Goal: Task Accomplishment & Management: Manage account settings

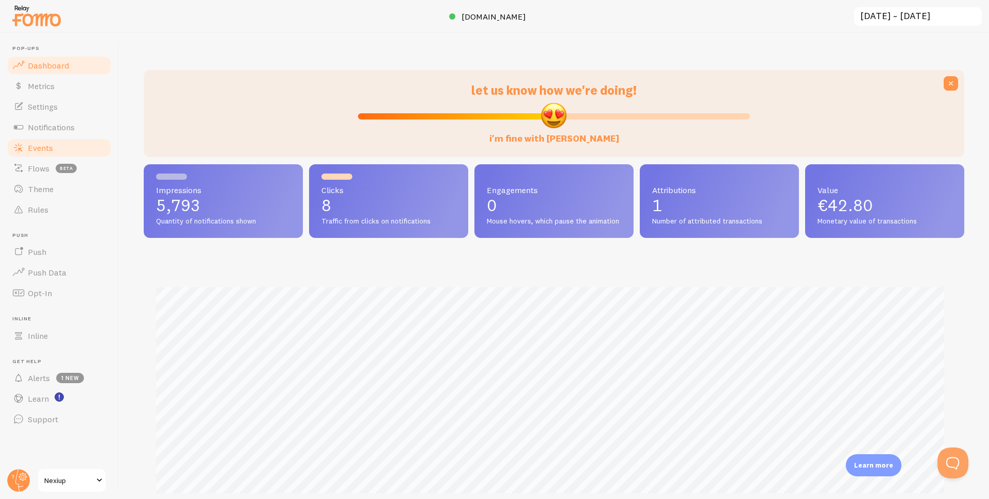
click at [38, 140] on link "Events" at bounding box center [59, 148] width 106 height 21
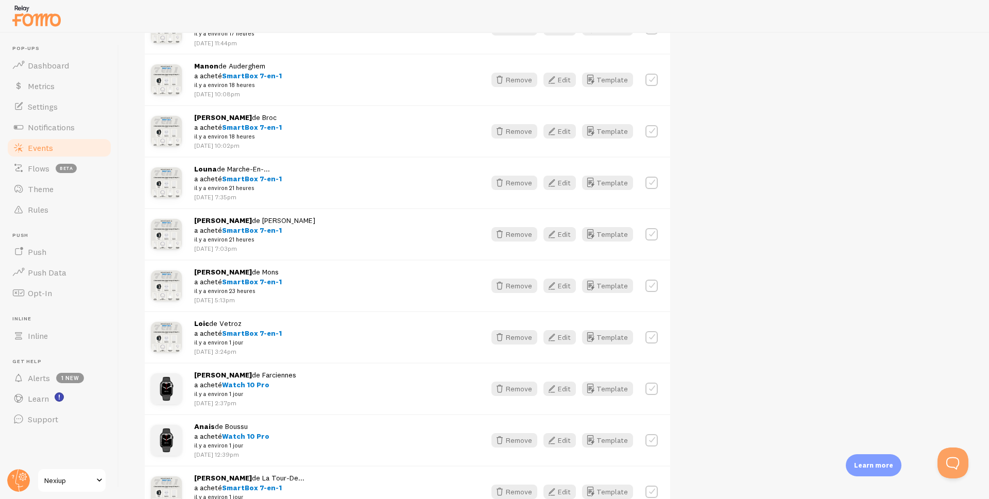
scroll to position [721, 0]
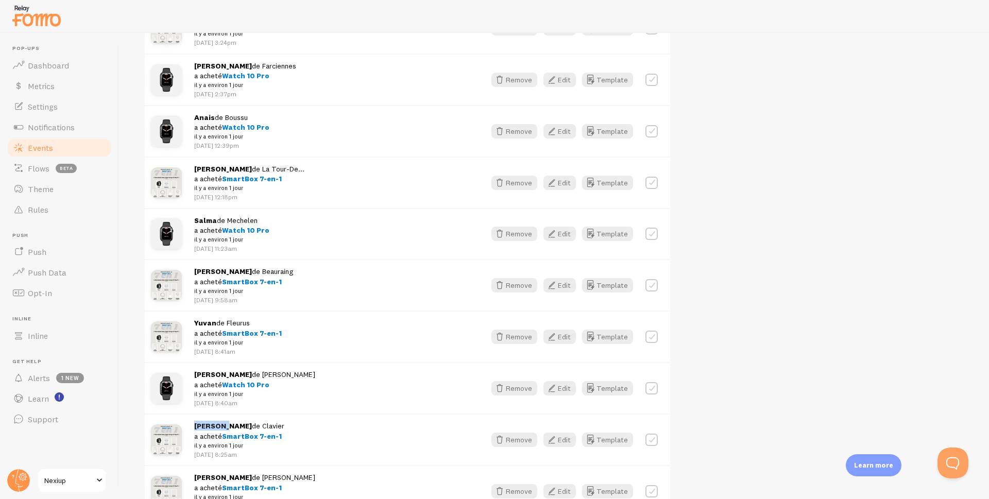
drag, startPoint x: 195, startPoint y: 426, endPoint x: 225, endPoint y: 427, distance: 29.4
click at [225, 427] on strong "[PERSON_NAME]" at bounding box center [223, 425] width 58 height 9
copy strong "[PERSON_NAME]"
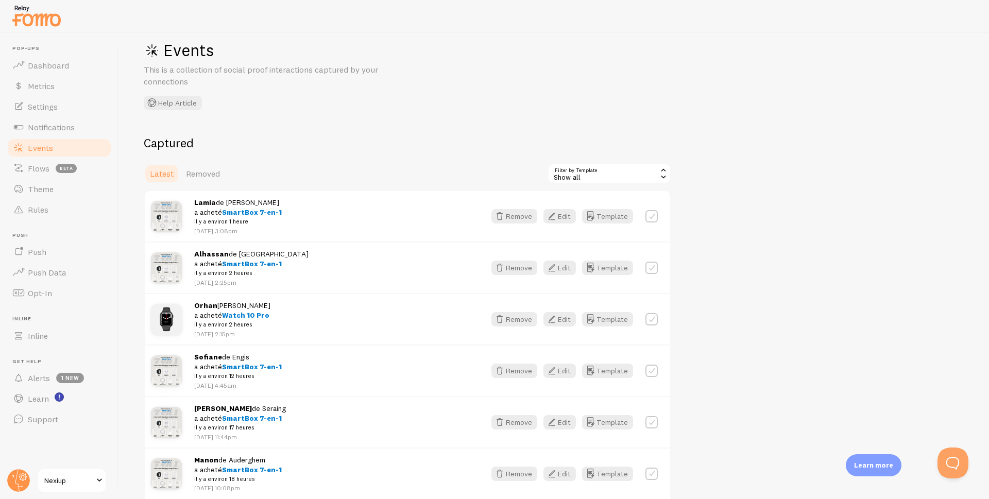
scroll to position [0, 0]
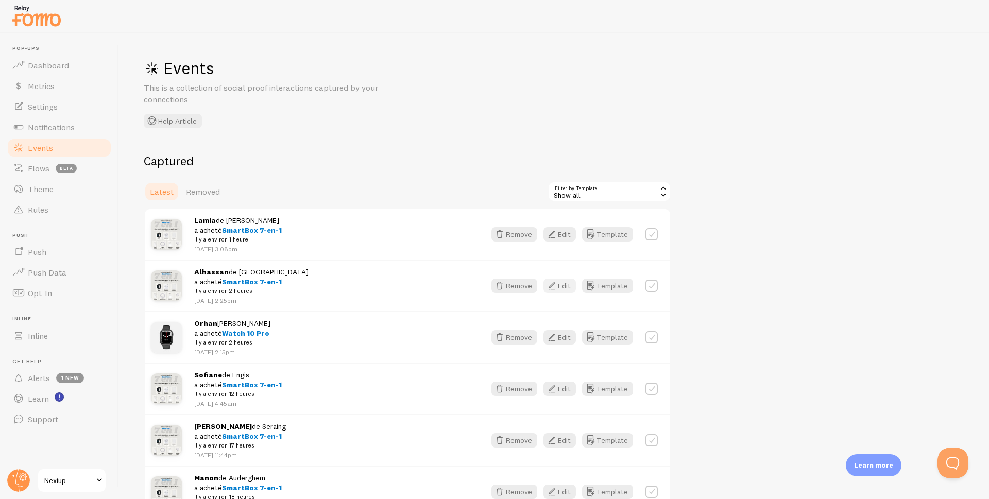
click at [562, 287] on button "Edit" at bounding box center [560, 286] width 32 height 14
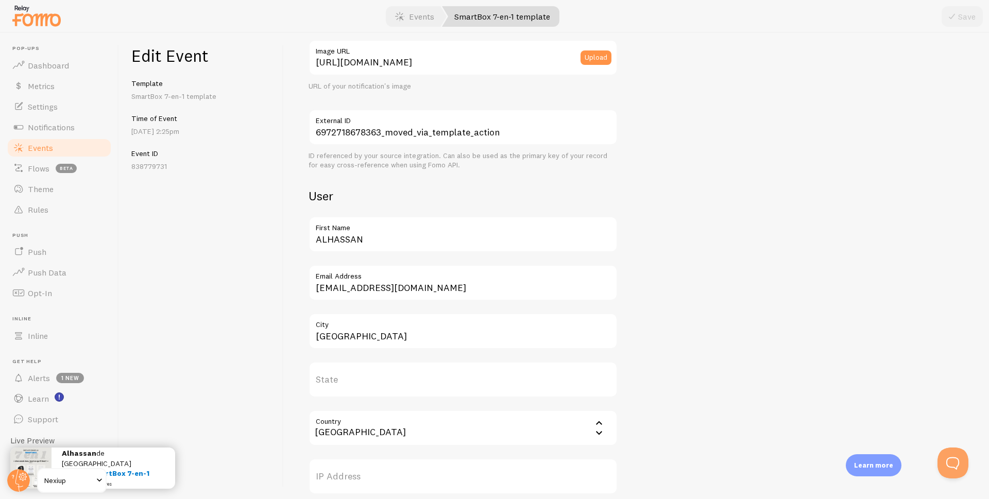
scroll to position [206, 0]
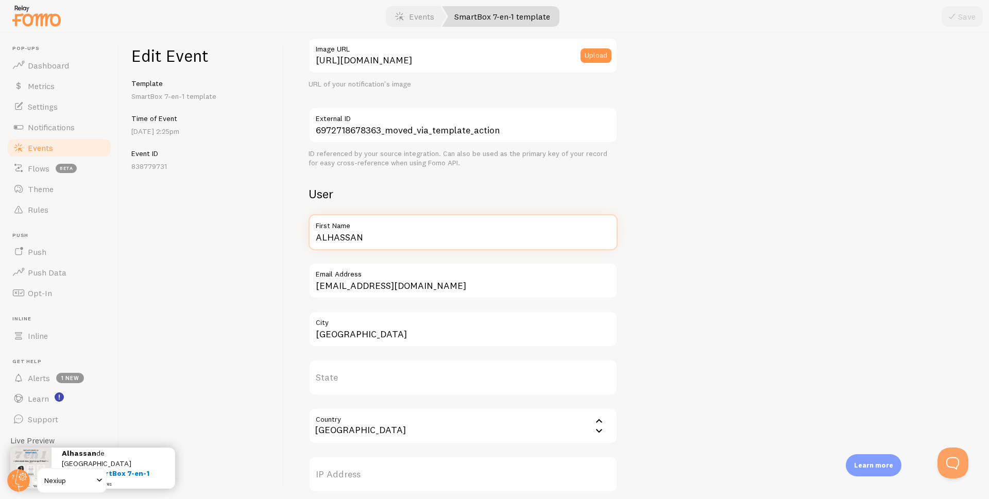
drag, startPoint x: 394, startPoint y: 242, endPoint x: 273, endPoint y: 249, distance: 121.3
click at [275, 249] on div "Edit Event Template SmartBox 7-en-1 template Time of Event Aug 30th @ 2:25pm Ev…" at bounding box center [554, 266] width 870 height 466
paste input "[PERSON_NAME]"
type input "[PERSON_NAME]"
click at [962, 15] on button "Save" at bounding box center [962, 16] width 41 height 21
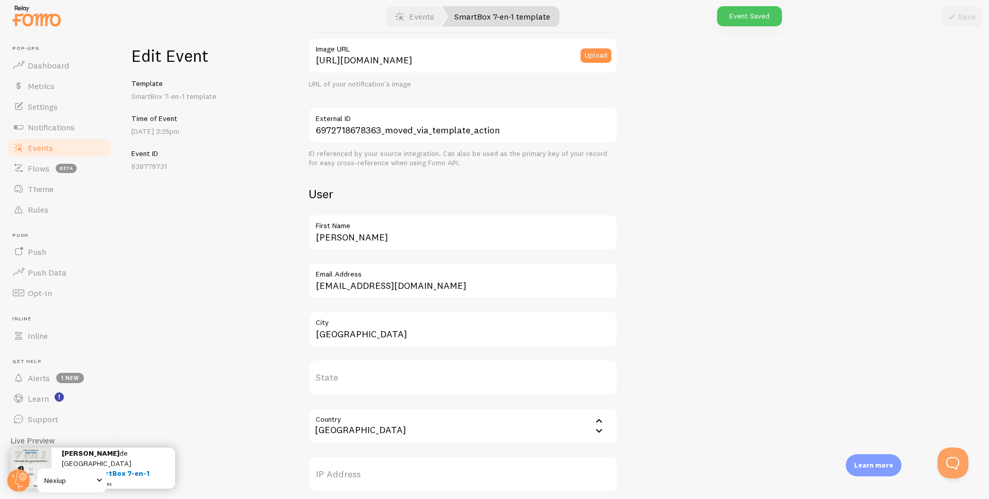
click at [36, 150] on span "Events" at bounding box center [40, 148] width 25 height 10
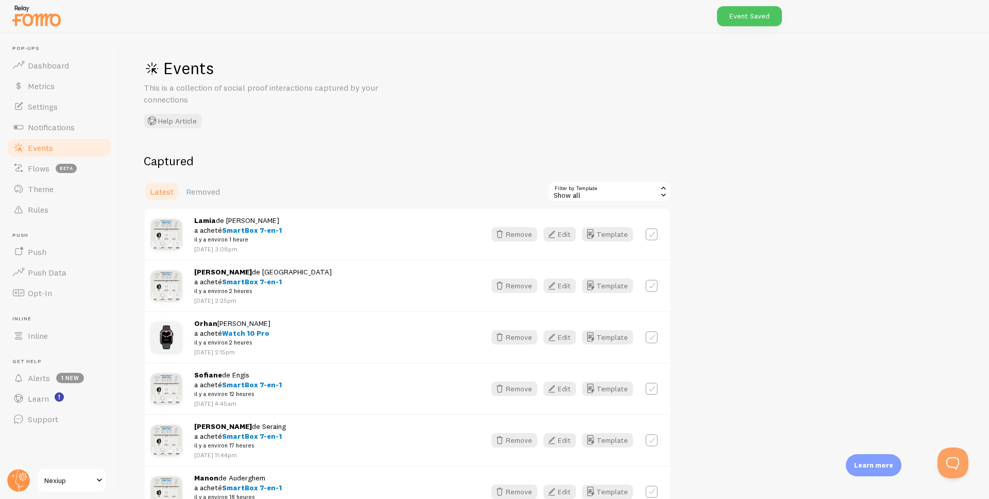
scroll to position [103, 0]
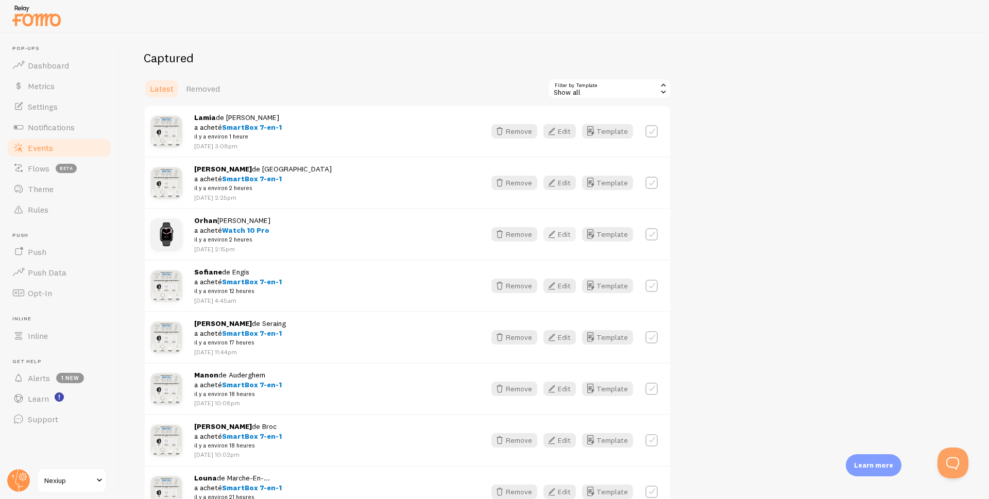
click at [563, 236] on button "Edit" at bounding box center [560, 234] width 32 height 14
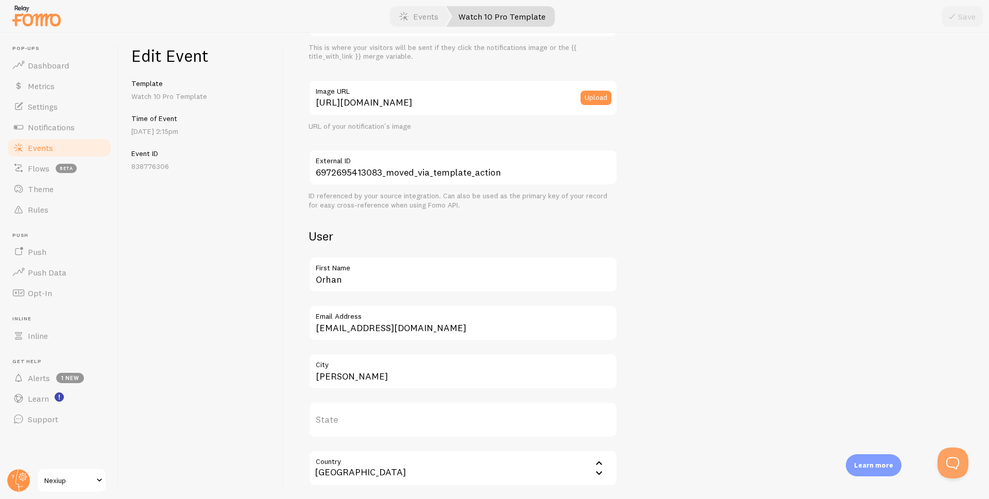
scroll to position [206, 0]
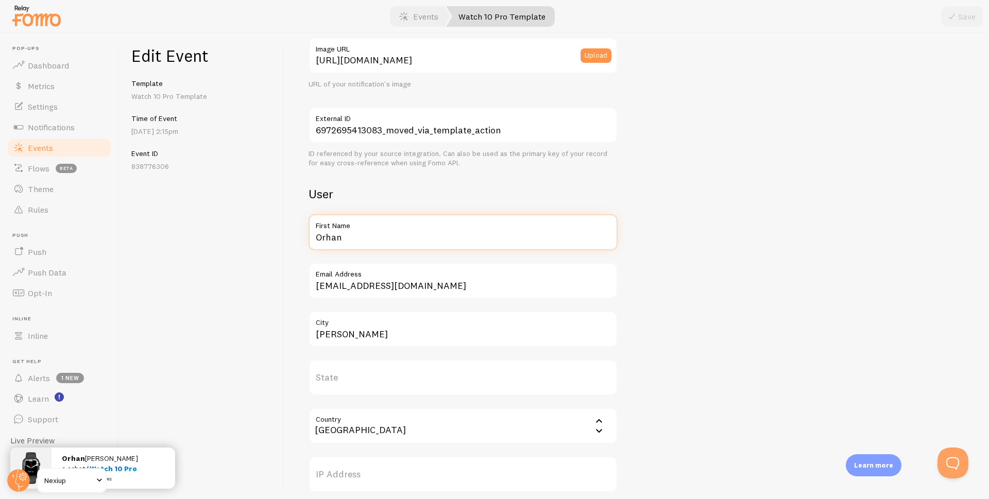
drag, startPoint x: 375, startPoint y: 237, endPoint x: 285, endPoint y: 244, distance: 89.4
click at [285, 244] on div "Meta Watch 10 Pro Title This text will be bolded in your notification and link …" at bounding box center [636, 266] width 705 height 466
type input "Naim"
click at [951, 22] on icon "submit" at bounding box center [952, 16] width 12 height 12
click at [53, 144] on span "Events" at bounding box center [40, 148] width 25 height 10
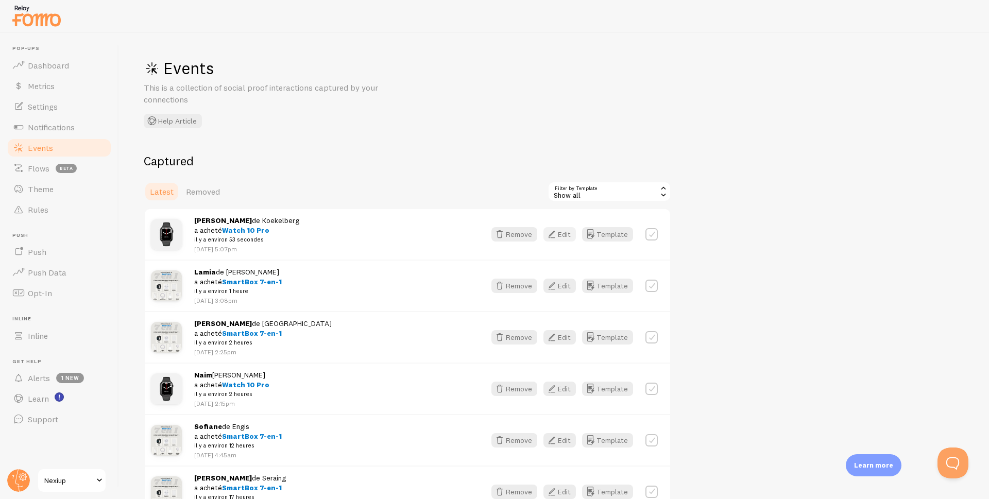
click at [563, 232] on button "Edit" at bounding box center [560, 234] width 32 height 14
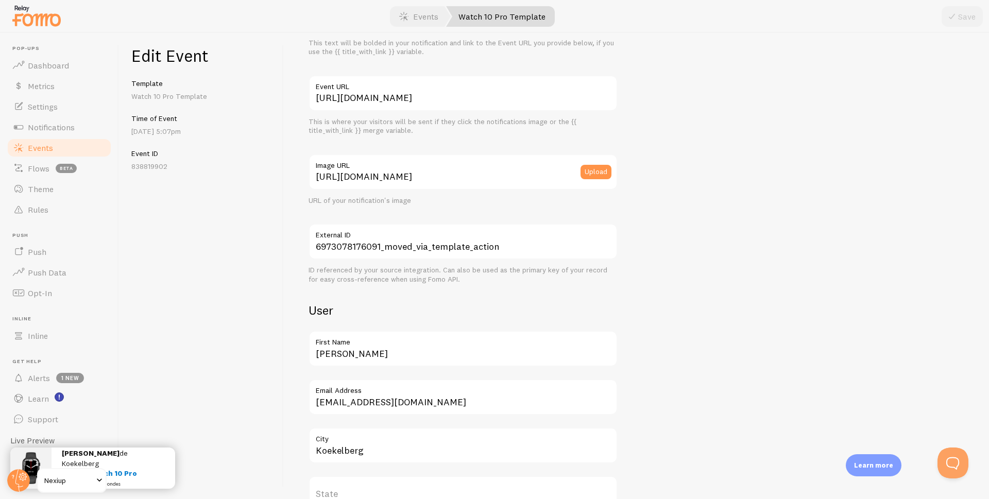
scroll to position [103, 0]
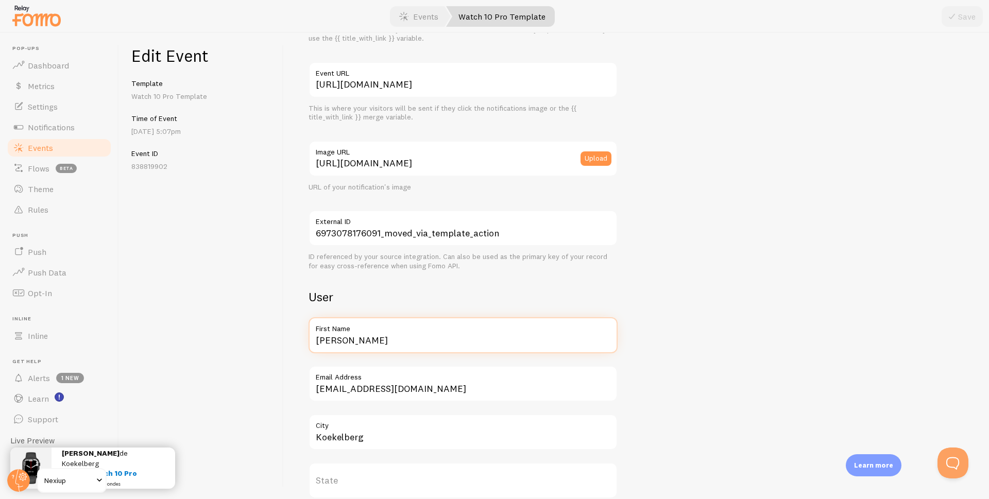
drag, startPoint x: 341, startPoint y: 343, endPoint x: 293, endPoint y: 345, distance: 47.5
click at [293, 345] on div "Meta Watch 10 Pro Title This text will be bolded in your notification and link …" at bounding box center [636, 266] width 705 height 466
type input "Paulo"
click at [966, 15] on button "Save" at bounding box center [962, 16] width 41 height 21
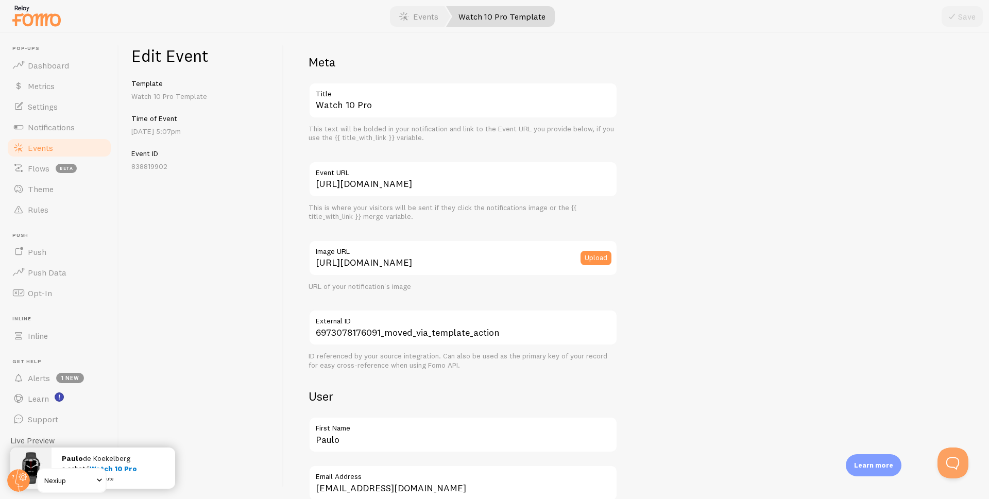
scroll to position [0, 0]
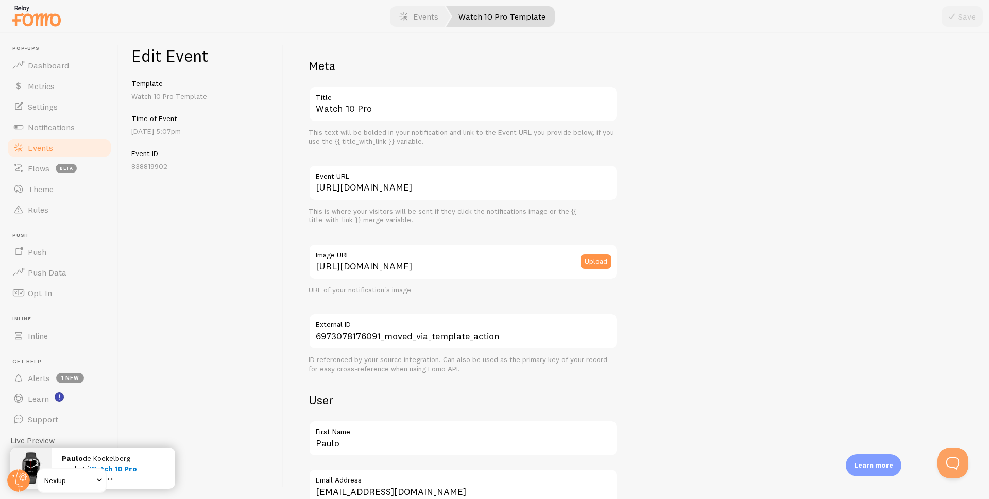
click at [42, 145] on span "Events" at bounding box center [40, 148] width 25 height 10
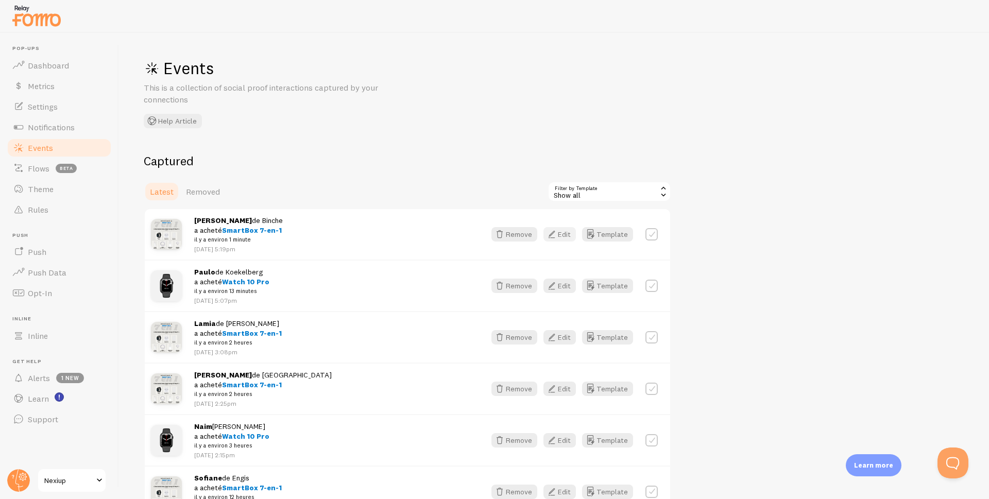
click at [565, 229] on button "Edit" at bounding box center [560, 234] width 32 height 14
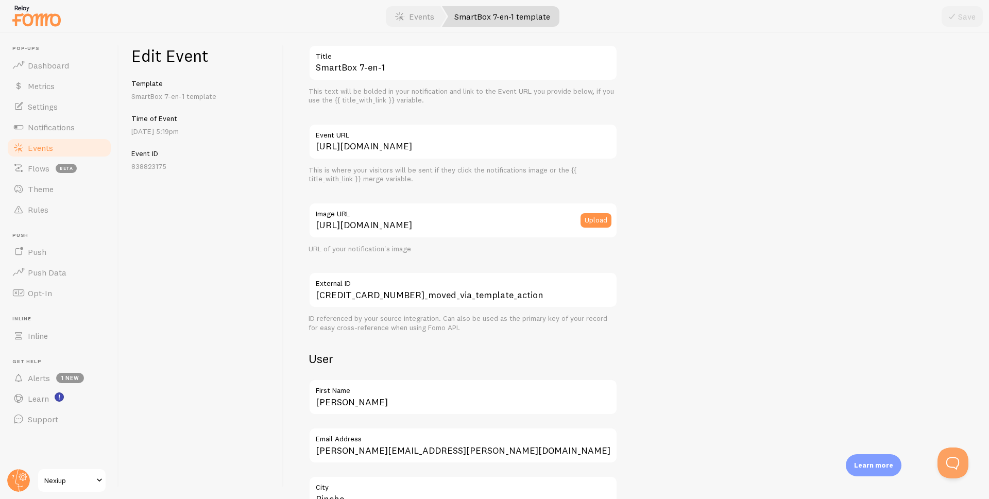
scroll to position [38, 0]
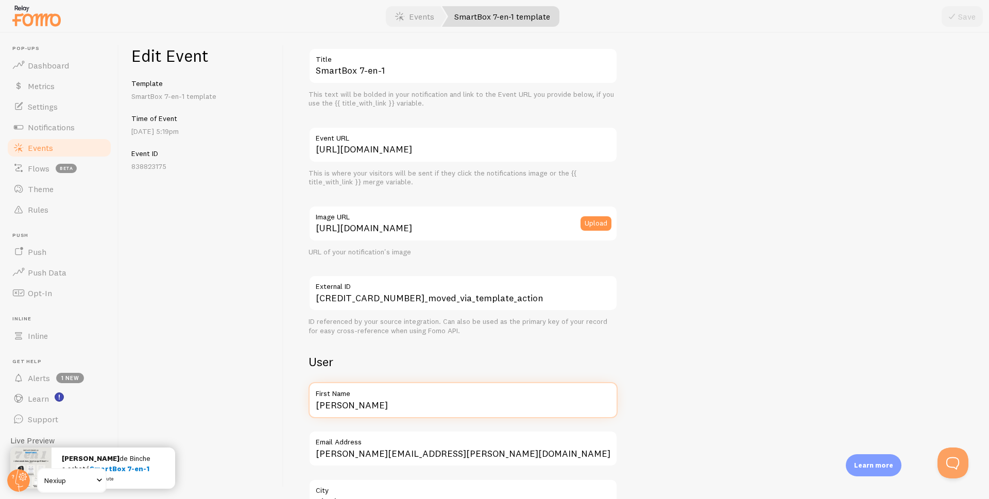
drag, startPoint x: 366, startPoint y: 404, endPoint x: 288, endPoint y: 406, distance: 77.8
click at [288, 406] on div "Meta SmartBox 7-en-1 Title This text will be bolded in your notification and li…" at bounding box center [636, 266] width 705 height 466
type input "[PERSON_NAME]"
click at [951, 20] on icon "submit" at bounding box center [952, 16] width 12 height 12
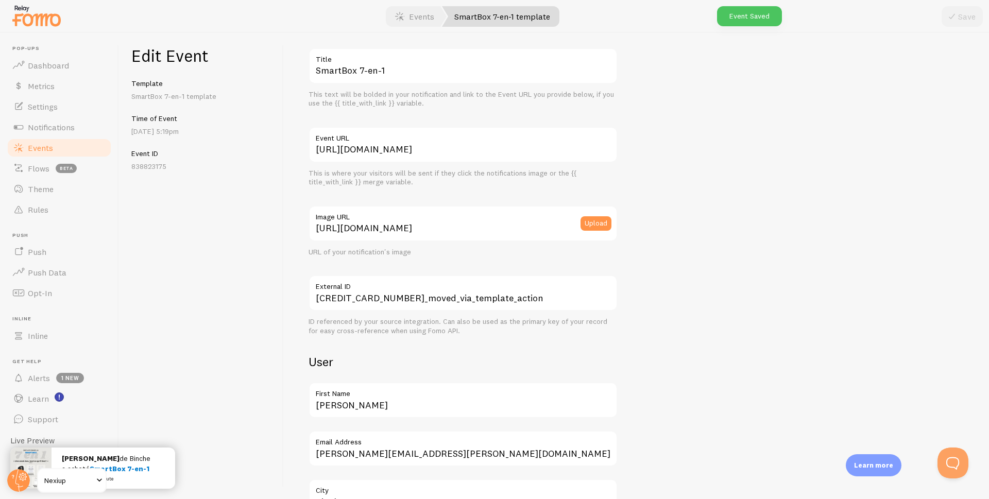
click at [32, 152] on span "Events" at bounding box center [40, 148] width 25 height 10
